Goal: Transaction & Acquisition: Purchase product/service

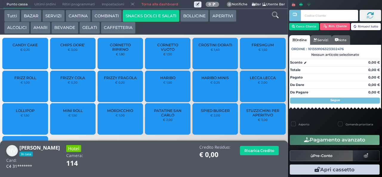
click at [124, 80] on span "FRIZZY FRAGOLA" at bounding box center [120, 78] width 33 height 4
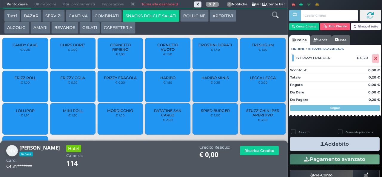
click at [352, 148] on button "Addebito" at bounding box center [335, 143] width 90 height 13
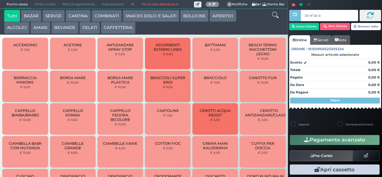
type input "24 4f 5e b0"
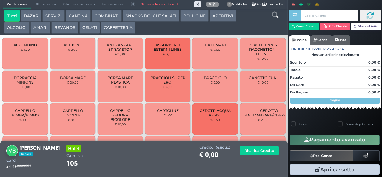
click at [276, 17] on icon at bounding box center [275, 15] width 7 height 7
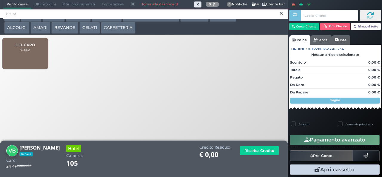
type input "del ca"
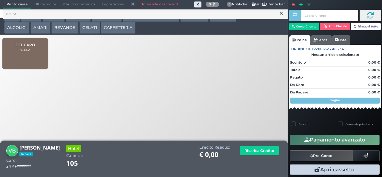
click at [31, 47] on span "DEL CAPO" at bounding box center [25, 45] width 19 height 4
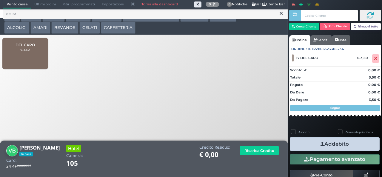
click at [357, 147] on button "Addebito" at bounding box center [335, 143] width 90 height 13
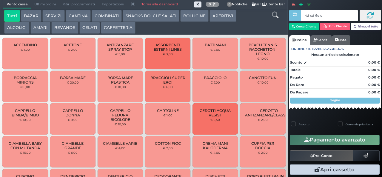
type input "4d cd 6e c3"
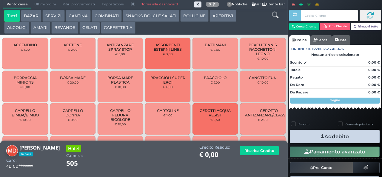
click at [276, 18] on icon at bounding box center [275, 15] width 7 height 7
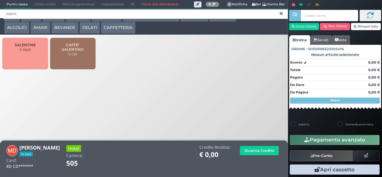
type input "salent"
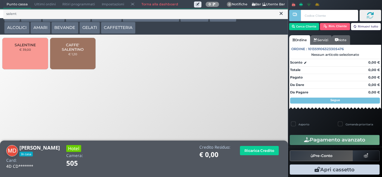
click at [35, 59] on div "SALENTINE € 39,00" at bounding box center [24, 53] width 45 height 31
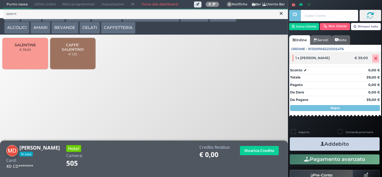
click at [374, 59] on icon at bounding box center [376, 59] width 4 height 0
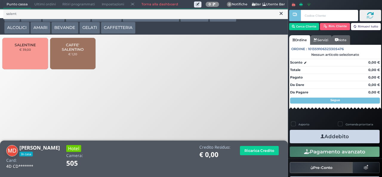
click at [72, 52] on span "CAFFE' SALENTINO" at bounding box center [73, 47] width 36 height 9
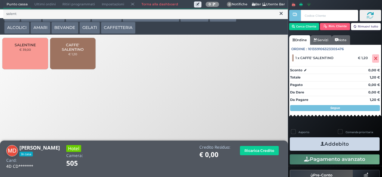
click at [281, 13] on icon at bounding box center [281, 13] width 3 height 6
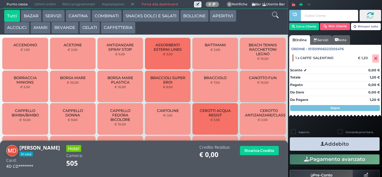
click at [277, 15] on icon at bounding box center [275, 15] width 7 height 7
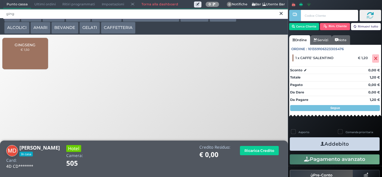
type input "ging"
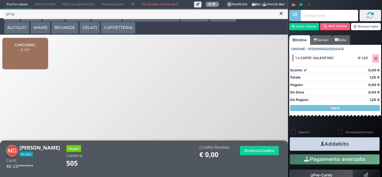
click at [30, 62] on div "GINGSENG € 1,50" at bounding box center [24, 53] width 45 height 31
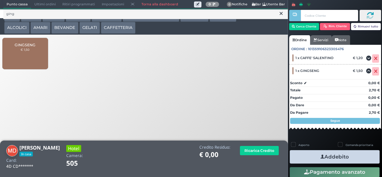
click at [358, 159] on button "Addebito" at bounding box center [335, 156] width 90 height 13
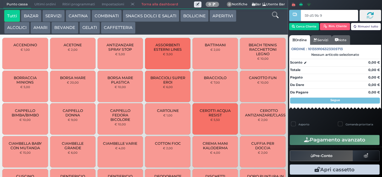
type input "59 d5 9b 94"
click at [307, 28] on button "Cerca Cliente" at bounding box center [304, 26] width 30 height 7
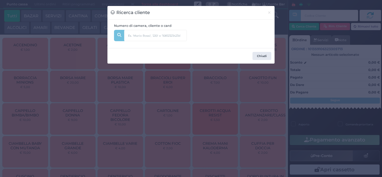
click at [198, 35] on input "text" at bounding box center [165, 33] width 83 height 7
click at [169, 36] on input "text" at bounding box center [155, 35] width 63 height 11
type input "303"
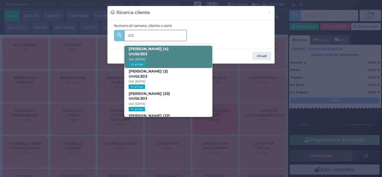
click at [186, 59] on span "Luigi De Micco (4) Unità: 303 Dal: 17/08/2025 In arrivo" at bounding box center [167, 57] width 87 height 22
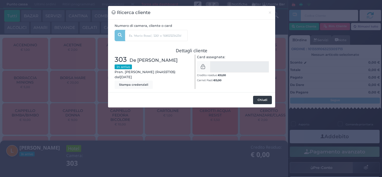
click at [265, 101] on button "Chiudi" at bounding box center [262, 100] width 19 height 8
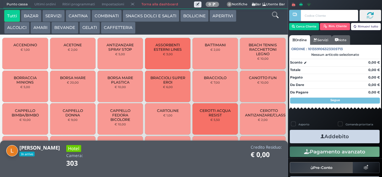
click at [275, 17] on icon at bounding box center [275, 15] width 7 height 7
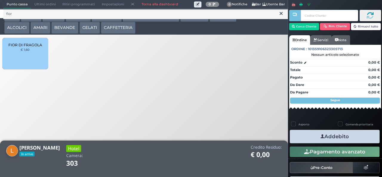
click at [31, 65] on div "FIOR DI FRAGOLA € 1,60" at bounding box center [24, 53] width 45 height 31
click at [29, 60] on div "FIOR DI FRAGOLA € 1,60" at bounding box center [24, 53] width 45 height 31
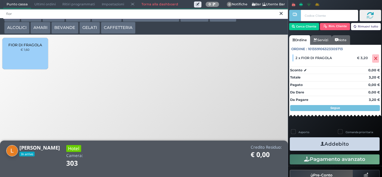
click at [276, 17] on input "fior" at bounding box center [145, 14] width 285 height 10
type input "f"
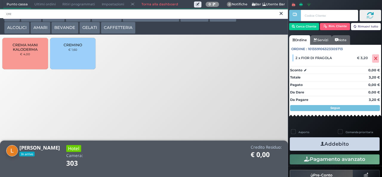
type input "cre"
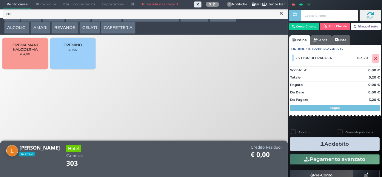
click at [76, 62] on div "CREMINO € 1,60" at bounding box center [72, 53] width 45 height 31
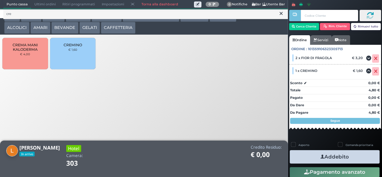
click at [349, 162] on button "Addebito" at bounding box center [335, 156] width 90 height 13
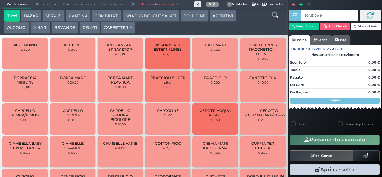
type input "59 d5 9b 94"
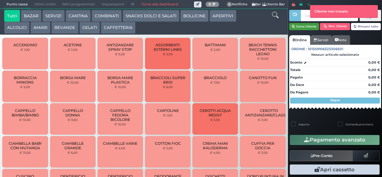
click at [307, 26] on button "Cerca Cliente" at bounding box center [304, 26] width 30 height 7
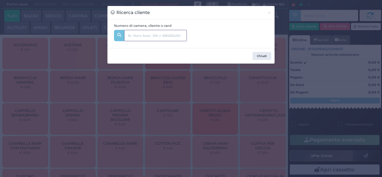
click at [169, 35] on input "text" at bounding box center [155, 35] width 63 height 11
type input "303"
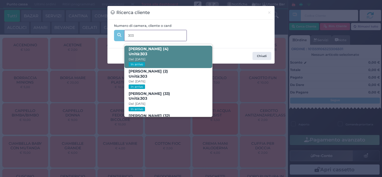
click at [172, 54] on span "Luigi De Micco (4) Unità: 303 Dal: 17/08/2025 In arrivo" at bounding box center [167, 57] width 87 height 22
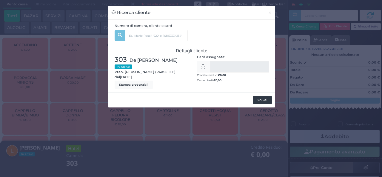
click at [261, 101] on button "Chiudi" at bounding box center [262, 100] width 19 height 8
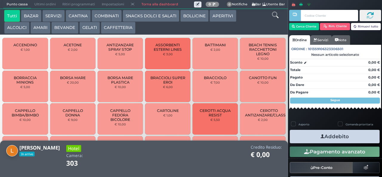
click at [272, 15] on icon at bounding box center [275, 15] width 7 height 7
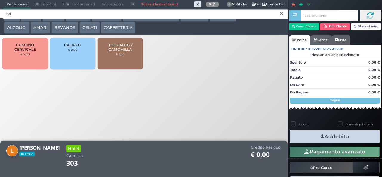
type input "cal"
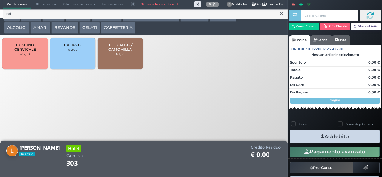
click at [77, 59] on div "CALIPPO € 2,00" at bounding box center [72, 53] width 45 height 31
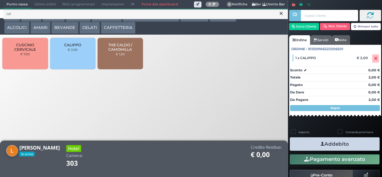
click at [349, 146] on button "Addebito" at bounding box center [335, 143] width 90 height 13
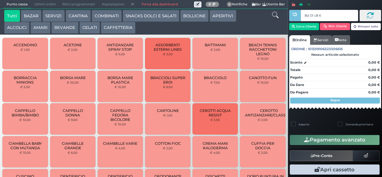
type input "8d 01 c8 65"
click at [309, 37] on link "Ordine" at bounding box center [299, 40] width 21 height 10
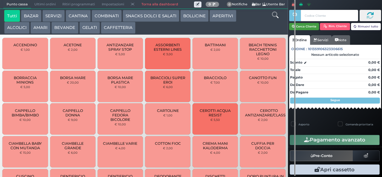
click at [307, 26] on button "Cerca Cliente" at bounding box center [304, 26] width 30 height 7
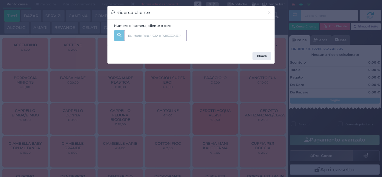
click at [167, 37] on input "text" at bounding box center [155, 35] width 63 height 11
type input "340"
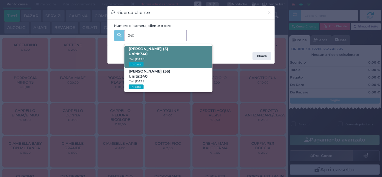
click at [176, 51] on span "Alessandro Cirilli (5) Unità: 340 Dal: 16/08/2025 In casa" at bounding box center [167, 57] width 87 height 22
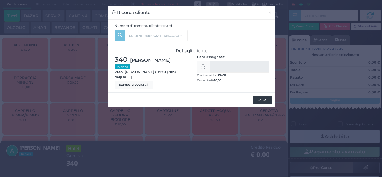
click at [261, 102] on button "Chiudi" at bounding box center [262, 100] width 19 height 8
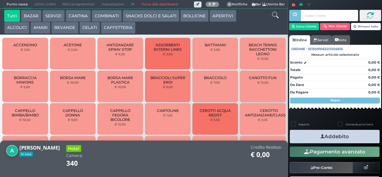
click at [273, 14] on icon at bounding box center [275, 15] width 7 height 7
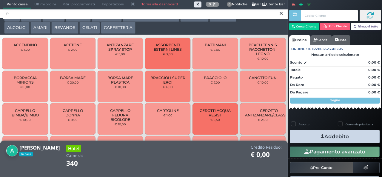
type input "f"
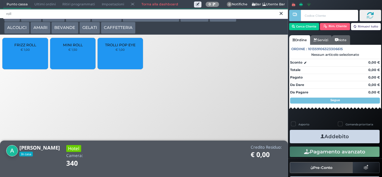
type input "roll"
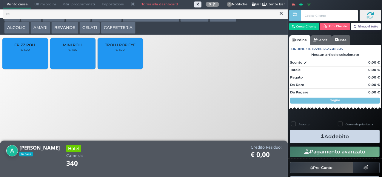
click at [74, 63] on div "MINI ROLL € 1,50" at bounding box center [72, 53] width 45 height 31
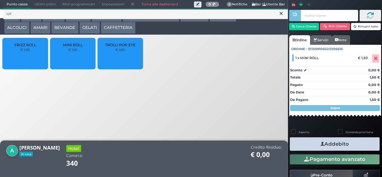
click at [357, 149] on button "Addebito" at bounding box center [335, 143] width 90 height 13
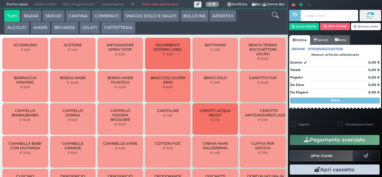
click at [295, 24] on div at bounding box center [294, 84] width 1 height 168
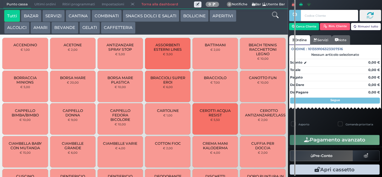
click at [302, 36] on link "Ordine" at bounding box center [299, 40] width 21 height 10
click at [293, 26] on icon "button" at bounding box center [293, 26] width 3 height 5
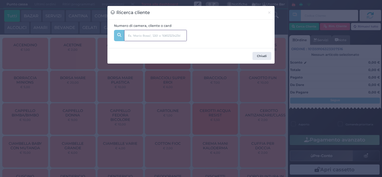
click at [165, 36] on input "text" at bounding box center [155, 35] width 63 height 11
type input "2"
type input "8d 01 c8 65"
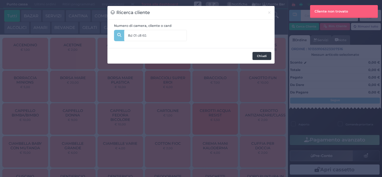
click at [261, 56] on button "Chiudi" at bounding box center [262, 56] width 19 height 8
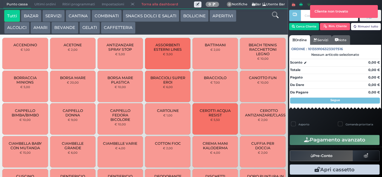
click at [295, 28] on div at bounding box center [294, 88] width 1 height 176
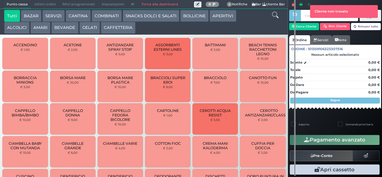
click at [306, 36] on link "Ordine" at bounding box center [299, 40] width 21 height 10
click at [304, 27] on button "Cerca Cliente" at bounding box center [304, 26] width 30 height 7
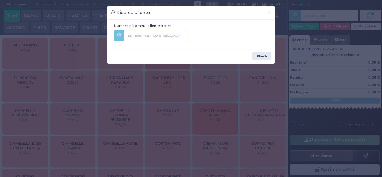
click at [146, 35] on input "text" at bounding box center [155, 35] width 63 height 11
type input "340"
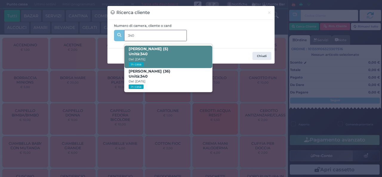
click at [155, 51] on b "Alessandro Cirilli (5) Unità: 340" at bounding box center [149, 52] width 40 height 10
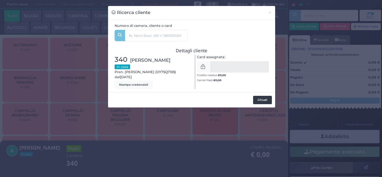
click at [263, 100] on button "Chiudi" at bounding box center [262, 100] width 19 height 8
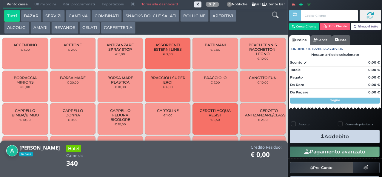
click at [276, 15] on icon at bounding box center [275, 15] width 7 height 7
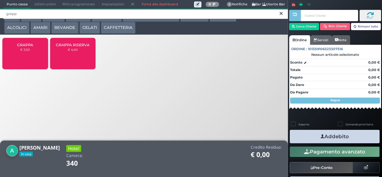
type input "grapp"
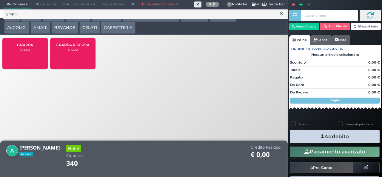
click at [28, 47] on span "GRAPPA" at bounding box center [25, 45] width 16 height 4
click at [27, 59] on div "GRAPPA € 3,50" at bounding box center [24, 53] width 45 height 31
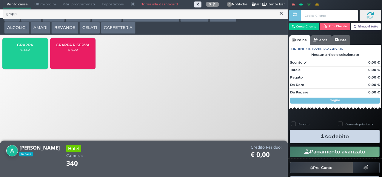
click at [26, 51] on small "€ 3,50" at bounding box center [25, 50] width 10 height 4
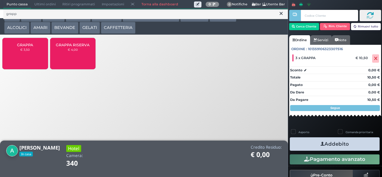
click at [361, 144] on button "Addebito" at bounding box center [335, 143] width 90 height 13
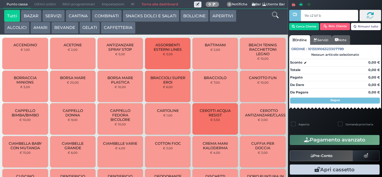
type input "9a c2 bf b9"
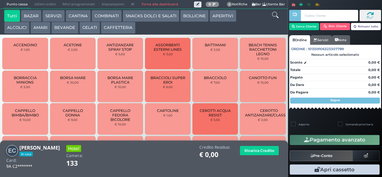
click at [276, 17] on icon at bounding box center [275, 15] width 7 height 7
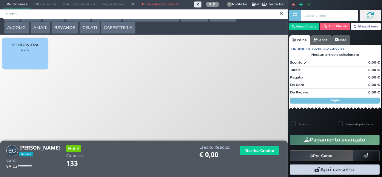
type input "bomb"
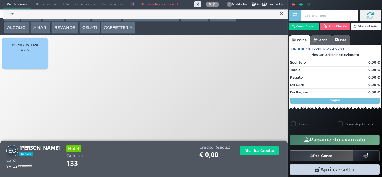
click at [30, 61] on div "BOMBONIERA € 2,10" at bounding box center [24, 53] width 45 height 31
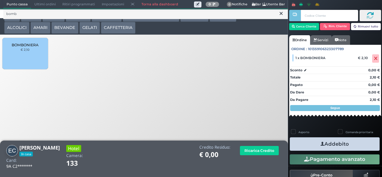
click at [282, 15] on icon at bounding box center [281, 13] width 3 height 6
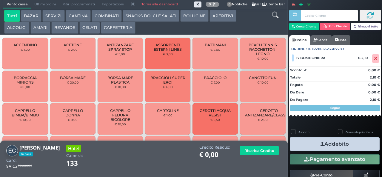
click at [274, 17] on icon at bounding box center [275, 15] width 7 height 7
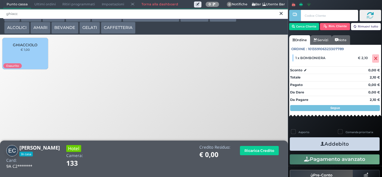
type input "ghiacc"
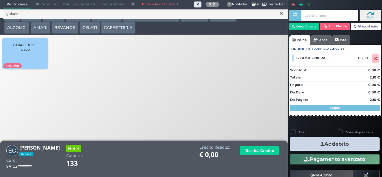
click at [30, 58] on div "GHIACCIOLO € 1,00" at bounding box center [24, 53] width 45 height 31
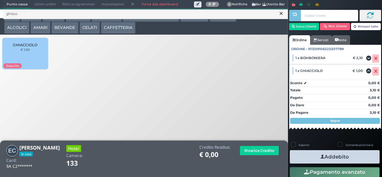
click at [350, 158] on button "Addebito" at bounding box center [335, 156] width 90 height 13
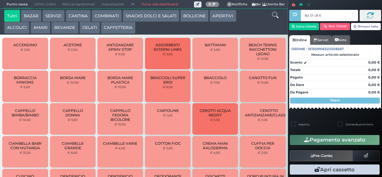
type input "8d 01 c8 65"
type input "9a c2 bf b9"
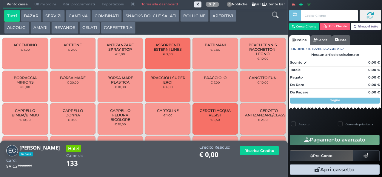
click at [154, 17] on button "SNACKS DOLCI E SALATI" at bounding box center [151, 16] width 57 height 12
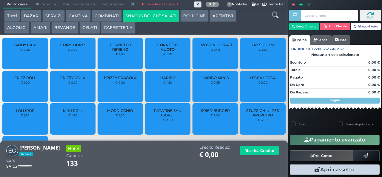
click at [76, 112] on span "MINI ROLL" at bounding box center [73, 110] width 20 height 4
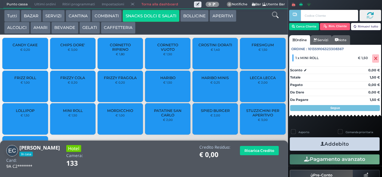
click at [321, 144] on icon "button" at bounding box center [323, 144] width 4 height 6
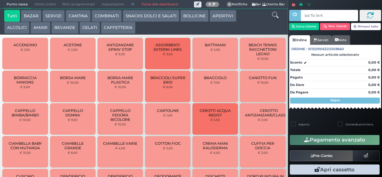
type input "bd 7b 54 66"
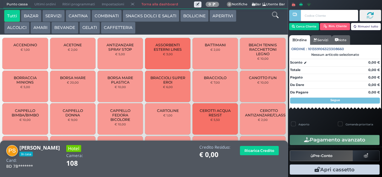
click at [112, 17] on button "COMBINATI" at bounding box center [107, 16] width 30 height 12
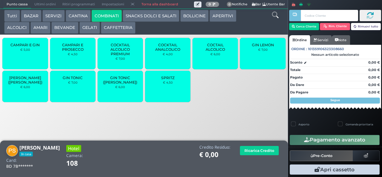
click at [165, 80] on span "SPRITZ" at bounding box center [167, 78] width 13 height 4
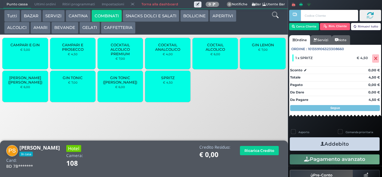
click at [330, 145] on button "Addebito" at bounding box center [335, 143] width 90 height 13
